Goal: Task Accomplishment & Management: Use online tool/utility

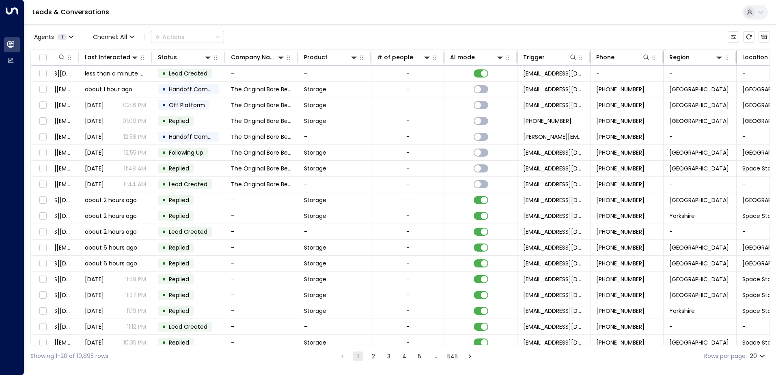
scroll to position [0, 166]
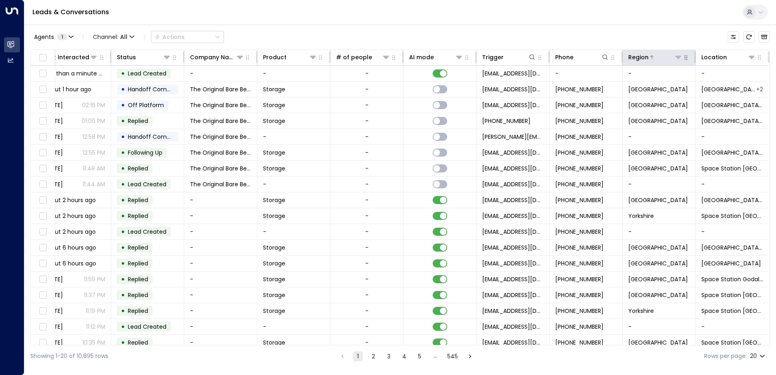
click at [675, 58] on icon at bounding box center [678, 57] width 6 height 3
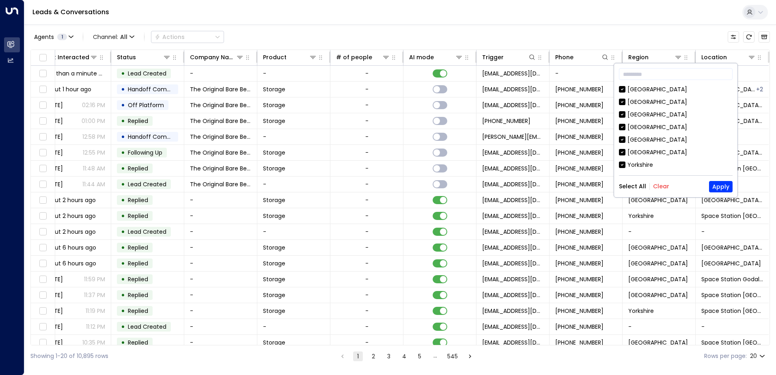
click at [658, 186] on button "Clear" at bounding box center [661, 186] width 16 height 6
click at [749, 56] on icon at bounding box center [752, 57] width 6 height 3
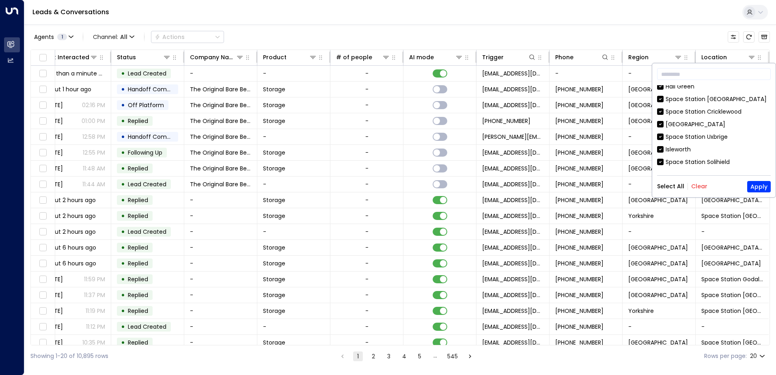
scroll to position [122, 0]
click at [700, 185] on button "Clear" at bounding box center [699, 186] width 16 height 6
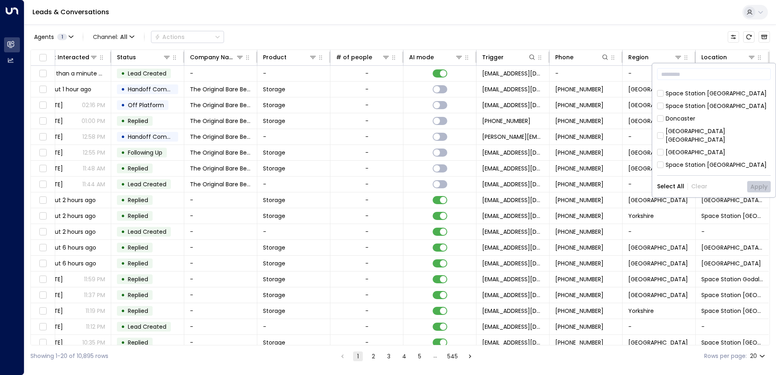
scroll to position [203, 0]
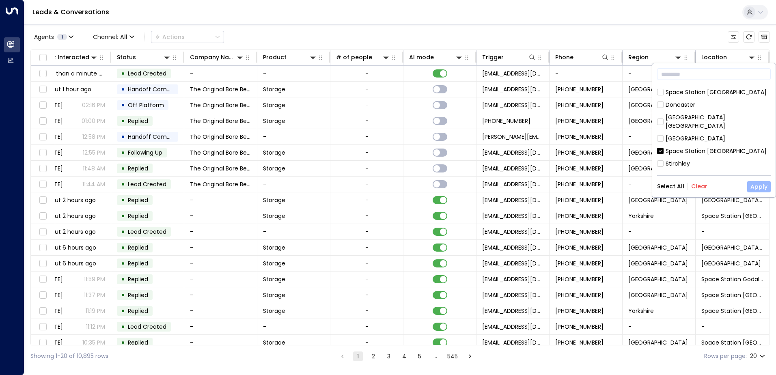
click at [760, 189] on button "Apply" at bounding box center [759, 186] width 24 height 11
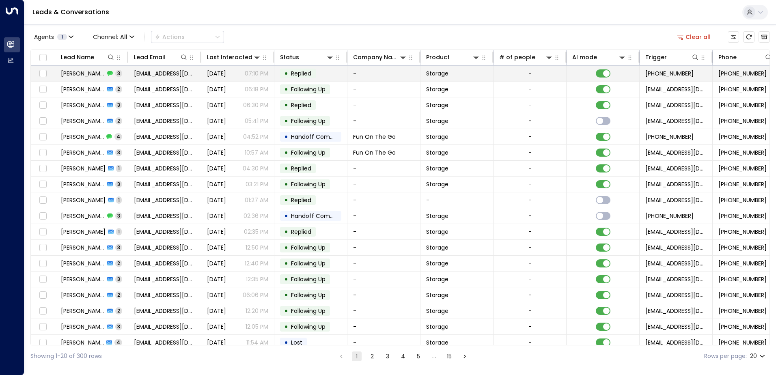
click at [80, 75] on span "[PERSON_NAME]" at bounding box center [83, 73] width 44 height 8
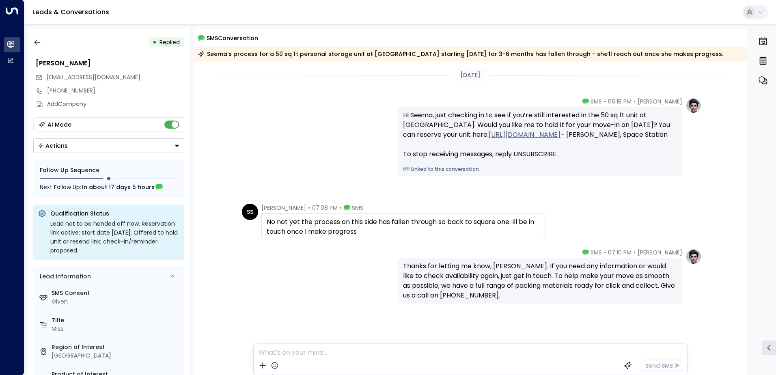
click at [481, 295] on div "Thanks for letting me know, [PERSON_NAME]. If you need any information or would…" at bounding box center [540, 280] width 274 height 39
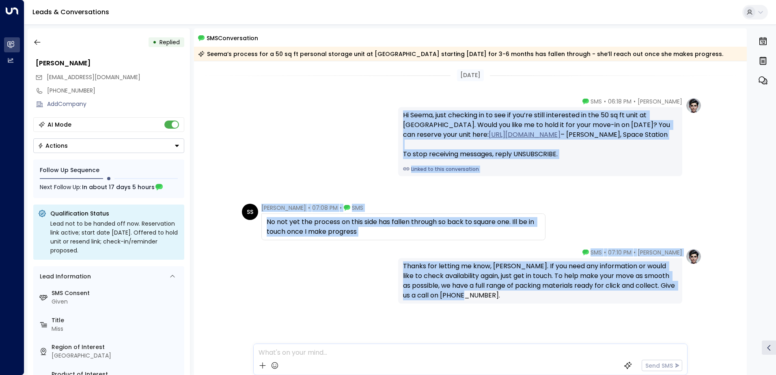
drag, startPoint x: 481, startPoint y: 294, endPoint x: 269, endPoint y: 114, distance: 277.8
click at [269, 114] on div "[DATE] [PERSON_NAME] • 06:18 PM • SMS Hi Seema, just checking in to see if you’…" at bounding box center [470, 222] width 553 height 323
